Goal: Check status: Check status

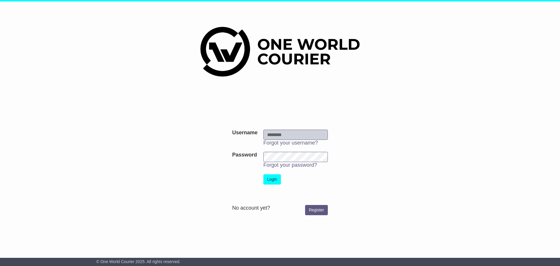
type input "**********"
click at [277, 176] on button "Login" at bounding box center [271, 179] width 17 height 10
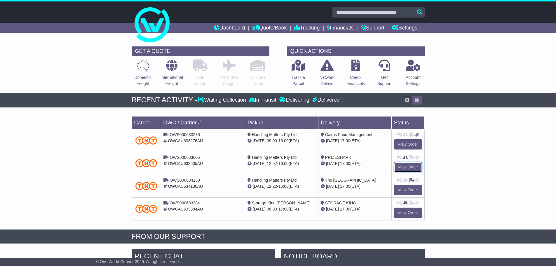
click at [409, 164] on link "View Order" at bounding box center [408, 167] width 28 height 10
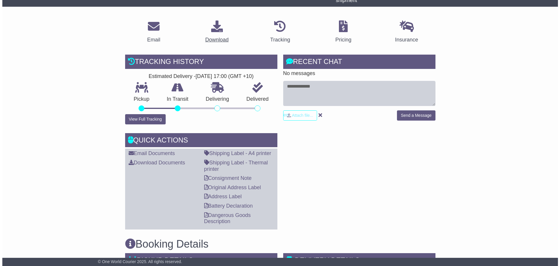
scroll to position [87, 0]
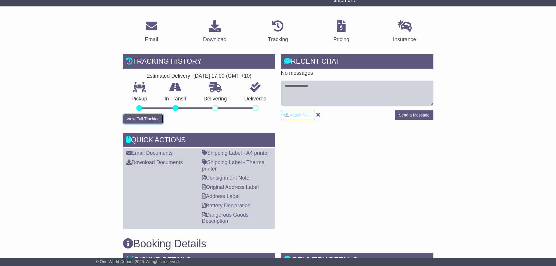
click at [153, 116] on button "View Full Tracking" at bounding box center [143, 119] width 41 height 10
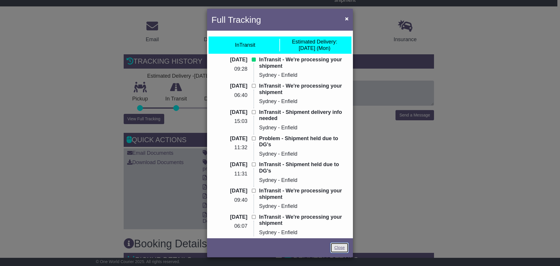
click at [345, 246] on link "Close" at bounding box center [339, 247] width 18 height 10
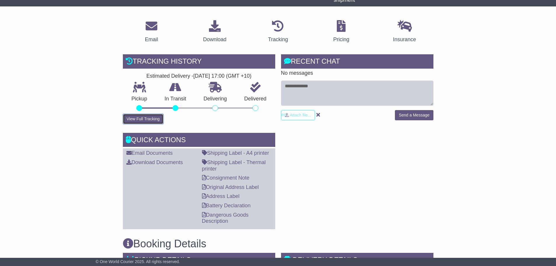
click at [147, 121] on button "View Full Tracking" at bounding box center [143, 119] width 41 height 10
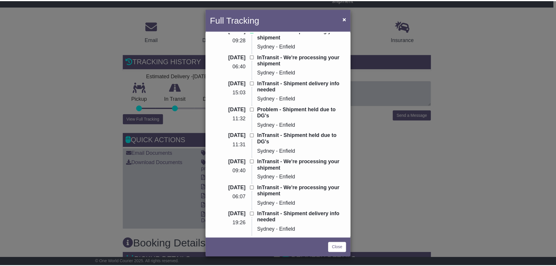
scroll to position [0, 0]
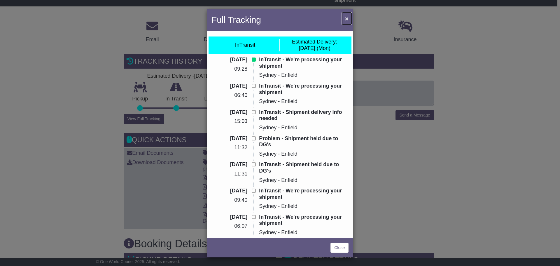
click at [348, 20] on span "×" at bounding box center [346, 18] width 3 height 7
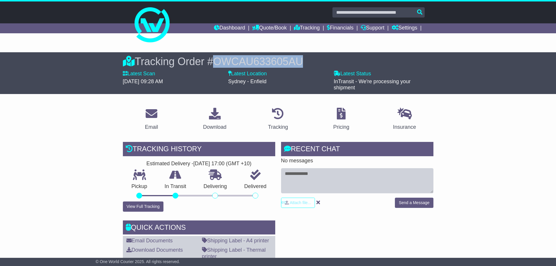
drag, startPoint x: 307, startPoint y: 61, endPoint x: 218, endPoint y: 63, distance: 89.0
click at [218, 63] on div "Tracking Order # OWCAU633605AU" at bounding box center [278, 61] width 310 height 13
copy span "OWCAU633605AU"
click at [215, 27] on link "Dashboard" at bounding box center [229, 28] width 31 height 10
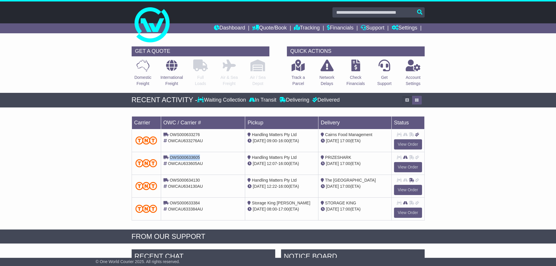
drag, startPoint x: 201, startPoint y: 157, endPoint x: 169, endPoint y: 156, distance: 31.5
click at [169, 156] on div "OWS000633605" at bounding box center [202, 157] width 79 height 6
copy span "OWS000633605"
click at [137, 69] on icon at bounding box center [142, 65] width 13 height 12
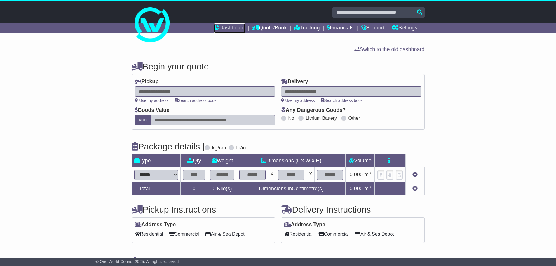
click at [230, 30] on link "Dashboard" at bounding box center [229, 28] width 31 height 10
